Goal: Information Seeking & Learning: Check status

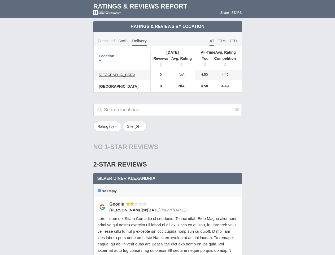
scroll to position [257, 0]
click at [167, 127] on div "Rating ( 0 ) 1 2 3 4 5 Site ( 0 ) Group Social Site Google 1" at bounding box center [167, 129] width 159 height 16
click at [122, 60] on th "Location" at bounding box center [122, 60] width 57 height 20
click at [159, 62] on th "Reviews" at bounding box center [159, 62] width 18 height 15
click at [182, 62] on th "Avg. Rating" at bounding box center [181, 62] width 27 height 15
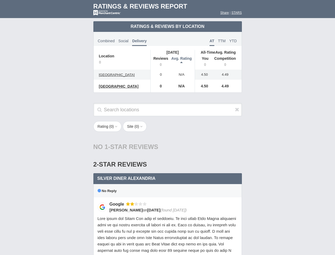
click at [203, 62] on th "You" at bounding box center [203, 62] width 16 height 15
click at [227, 62] on th "Competition" at bounding box center [226, 62] width 30 height 15
click at [168, 177] on div "Silver Diner Alexandria 2 star Google Social,Combined" at bounding box center [167, 178] width 149 height 11
click at [237, 109] on icon at bounding box center [237, 109] width 4 height 5
click at [108, 126] on button "Rating ( 0 )" at bounding box center [107, 126] width 28 height 11
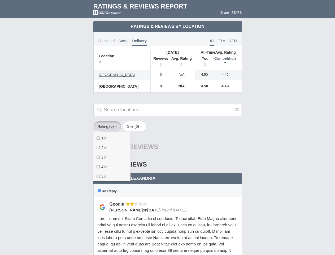
click at [136, 126] on button "Site ( 0 )" at bounding box center [135, 126] width 24 height 11
